Goal: Transaction & Acquisition: Purchase product/service

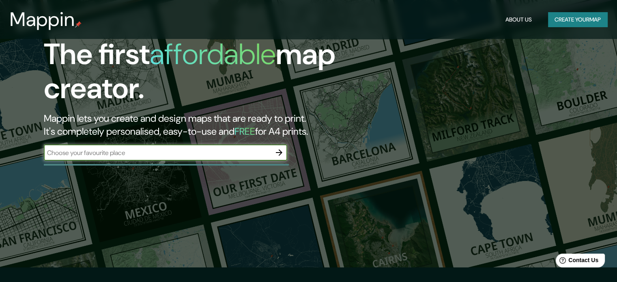
scroll to position [70, 0]
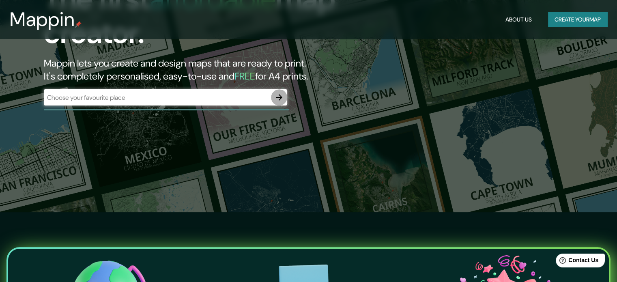
click at [277, 99] on icon "button" at bounding box center [279, 98] width 10 height 10
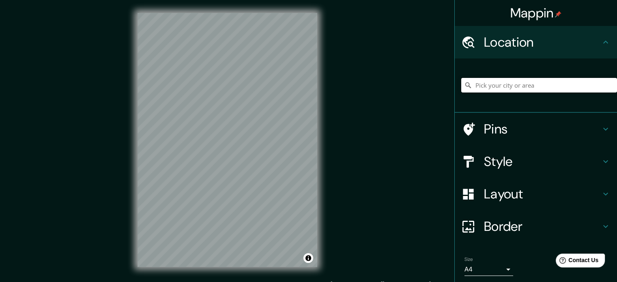
click at [481, 89] on input "Pick your city or area" at bounding box center [539, 85] width 156 height 15
type input "[GEOGRAPHIC_DATA], [GEOGRAPHIC_DATA], [GEOGRAPHIC_DATA]"
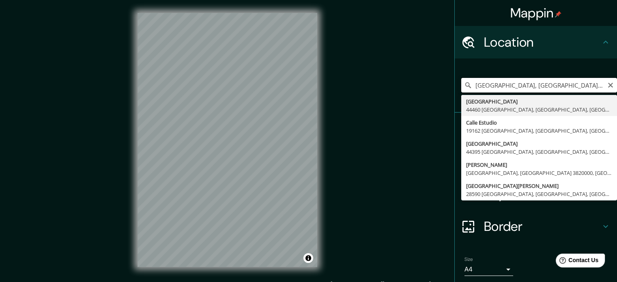
click at [603, 89] on input "[GEOGRAPHIC_DATA], [GEOGRAPHIC_DATA], [GEOGRAPHIC_DATA]" at bounding box center [539, 85] width 156 height 15
drag, startPoint x: 609, startPoint y: 87, endPoint x: 605, endPoint y: 82, distance: 6.6
click at [605, 82] on div "[GEOGRAPHIC_DATA], [GEOGRAPHIC_DATA], [GEOGRAPHIC_DATA] [GEOGRAPHIC_DATA], [GEO…" at bounding box center [539, 85] width 156 height 15
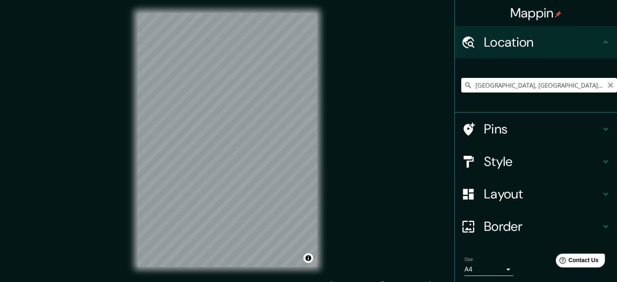
click at [608, 82] on icon "Clear" at bounding box center [611, 85] width 6 height 6
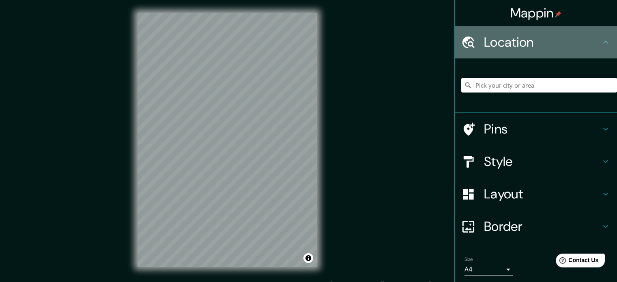
click at [513, 33] on div "Location" at bounding box center [536, 42] width 162 height 32
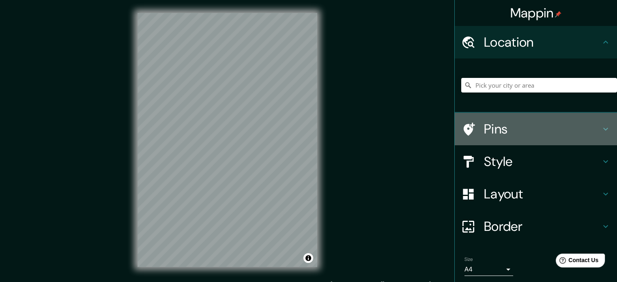
click at [502, 129] on h4 "Pins" at bounding box center [542, 129] width 117 height 16
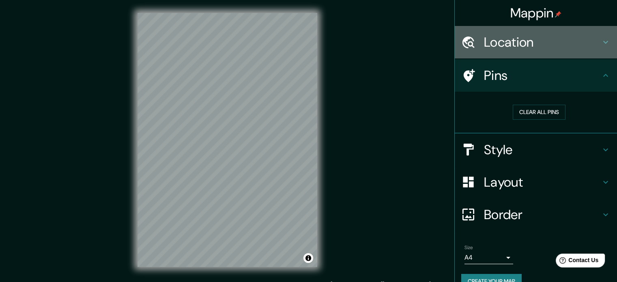
click at [511, 37] on h4 "Location" at bounding box center [542, 42] width 117 height 16
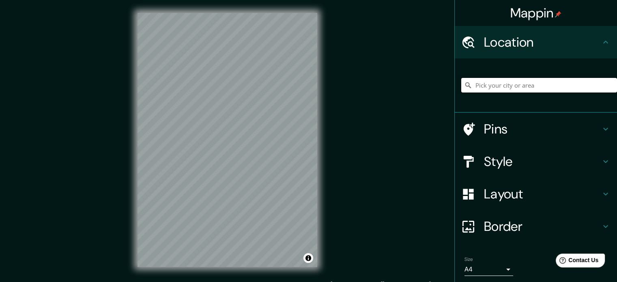
click at [474, 85] on input "Pick your city or area" at bounding box center [539, 85] width 156 height 15
click at [252, 88] on div at bounding box center [250, 85] width 6 height 6
click at [175, 121] on div at bounding box center [175, 120] width 6 height 6
click at [293, 282] on html "Mappin Location [GEOGRAPHIC_DATA], [GEOGRAPHIC_DATA], [GEOGRAPHIC_DATA] [GEOGRA…" at bounding box center [308, 141] width 617 height 282
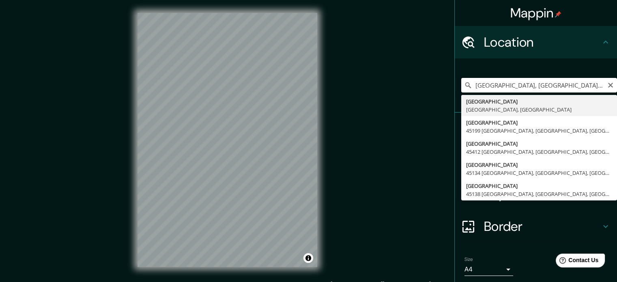
click at [563, 79] on input "[GEOGRAPHIC_DATA], [GEOGRAPHIC_DATA], [GEOGRAPHIC_DATA]" at bounding box center [539, 85] width 156 height 15
drag, startPoint x: 562, startPoint y: 88, endPoint x: 396, endPoint y: 112, distance: 167.2
click at [396, 112] on div "Mappin Location [GEOGRAPHIC_DATA], [GEOGRAPHIC_DATA], [GEOGRAPHIC_DATA] [GEOGRA…" at bounding box center [308, 146] width 617 height 293
paste input "Cto. J.V.C. [STREET_ADDRESS]"
type input "[STREET_ADDRESS]"
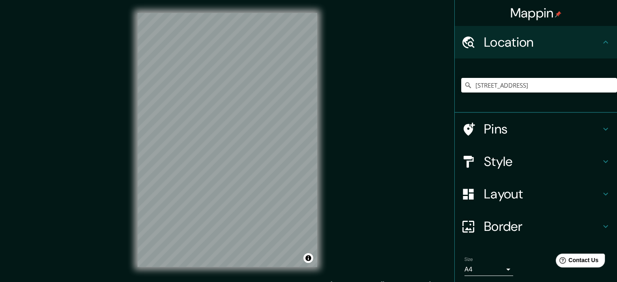
scroll to position [28, 0]
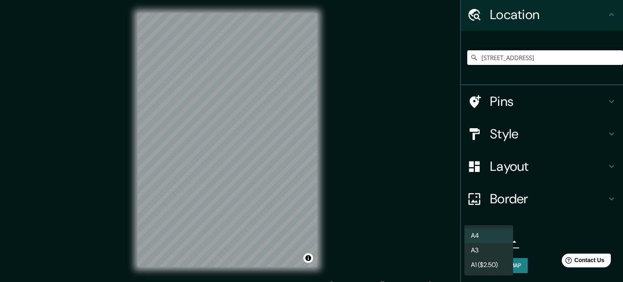
click at [497, 239] on body "Mappin Location [STREET_ADDRESS] Pins Style Layout Border Choose a border. Hint…" at bounding box center [311, 141] width 623 height 282
click at [482, 251] on li "A3" at bounding box center [489, 250] width 49 height 15
click at [489, 237] on body "Mappin Location [STREET_ADDRESS] Pins Style Layout Border Choose a border. Hint…" at bounding box center [311, 141] width 623 height 282
click at [482, 236] on li "A4" at bounding box center [489, 235] width 49 height 15
type input "single"
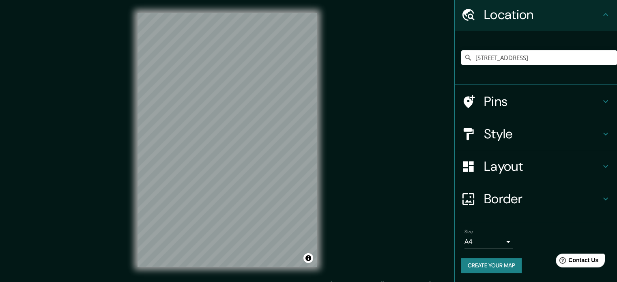
click at [324, 263] on div "© Mapbox © OpenStreetMap Improve this map" at bounding box center [228, 140] width 206 height 280
click at [268, 75] on div at bounding box center [266, 76] width 6 height 6
click at [265, 74] on div at bounding box center [266, 76] width 6 height 6
click at [262, 74] on div at bounding box center [263, 76] width 6 height 6
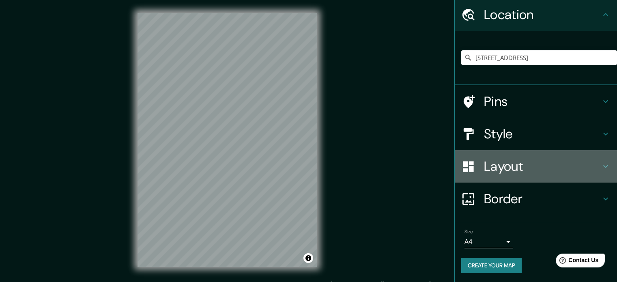
click at [511, 160] on h4 "Layout" at bounding box center [542, 166] width 117 height 16
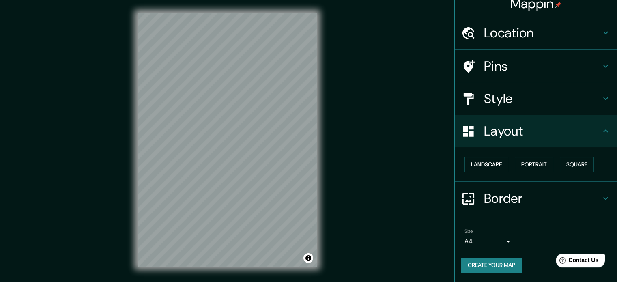
scroll to position [9, 0]
click at [486, 164] on button "Landscape" at bounding box center [487, 164] width 44 height 15
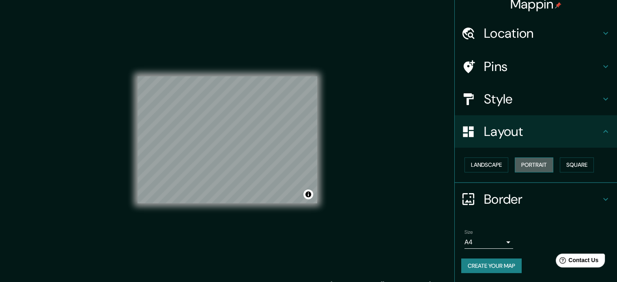
click at [530, 162] on button "Portrait" at bounding box center [534, 164] width 39 height 15
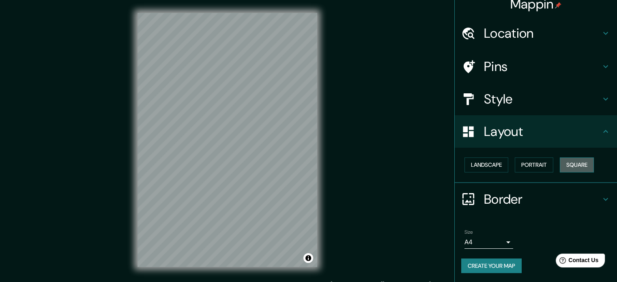
click at [574, 162] on button "Square" at bounding box center [577, 164] width 34 height 15
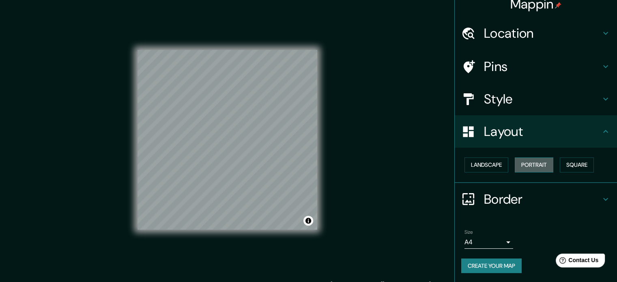
click at [535, 165] on button "Portrait" at bounding box center [534, 164] width 39 height 15
